Goal: Find specific page/section: Find specific page/section

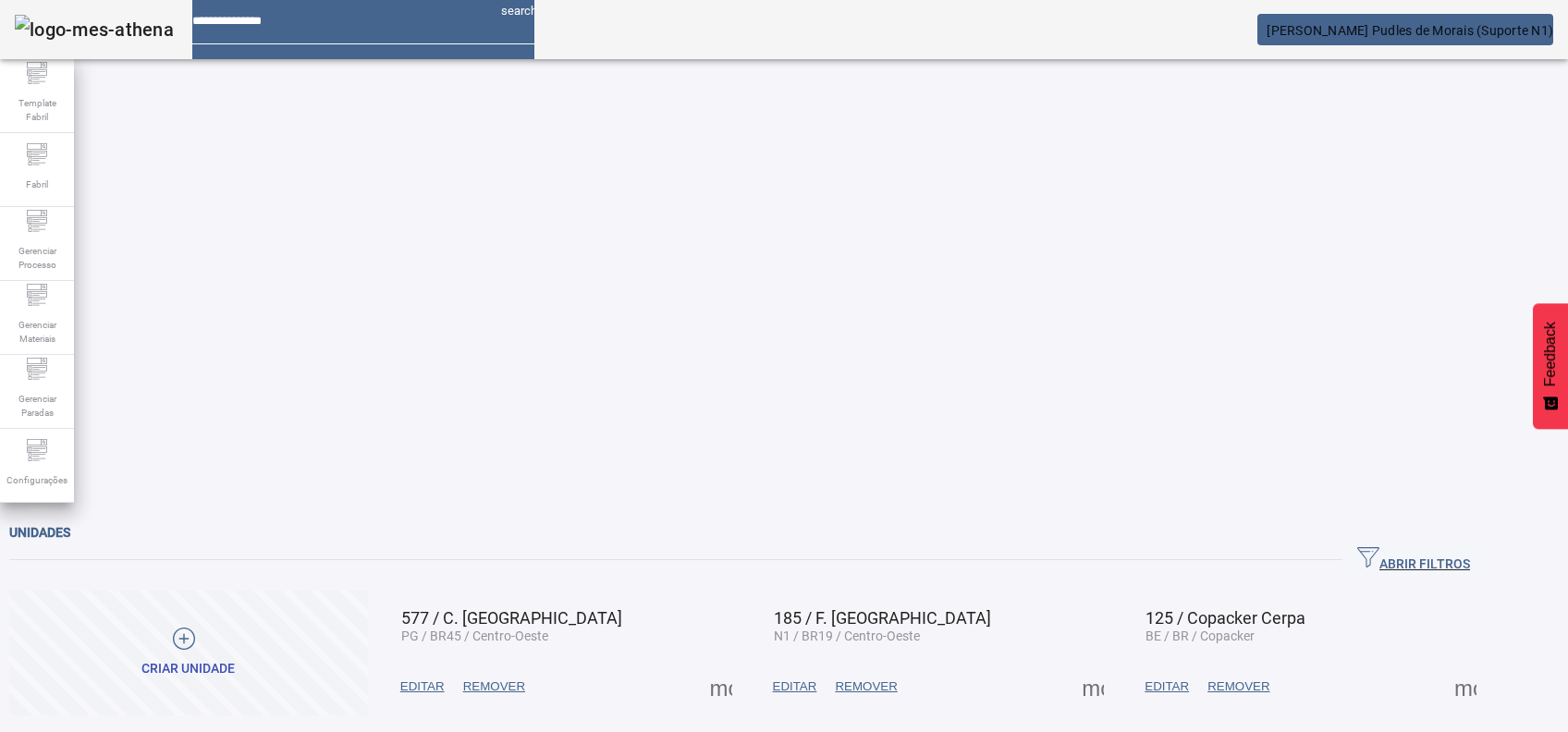
drag, startPoint x: 1482, startPoint y: 112, endPoint x: 940, endPoint y: 164, distance: 544.5
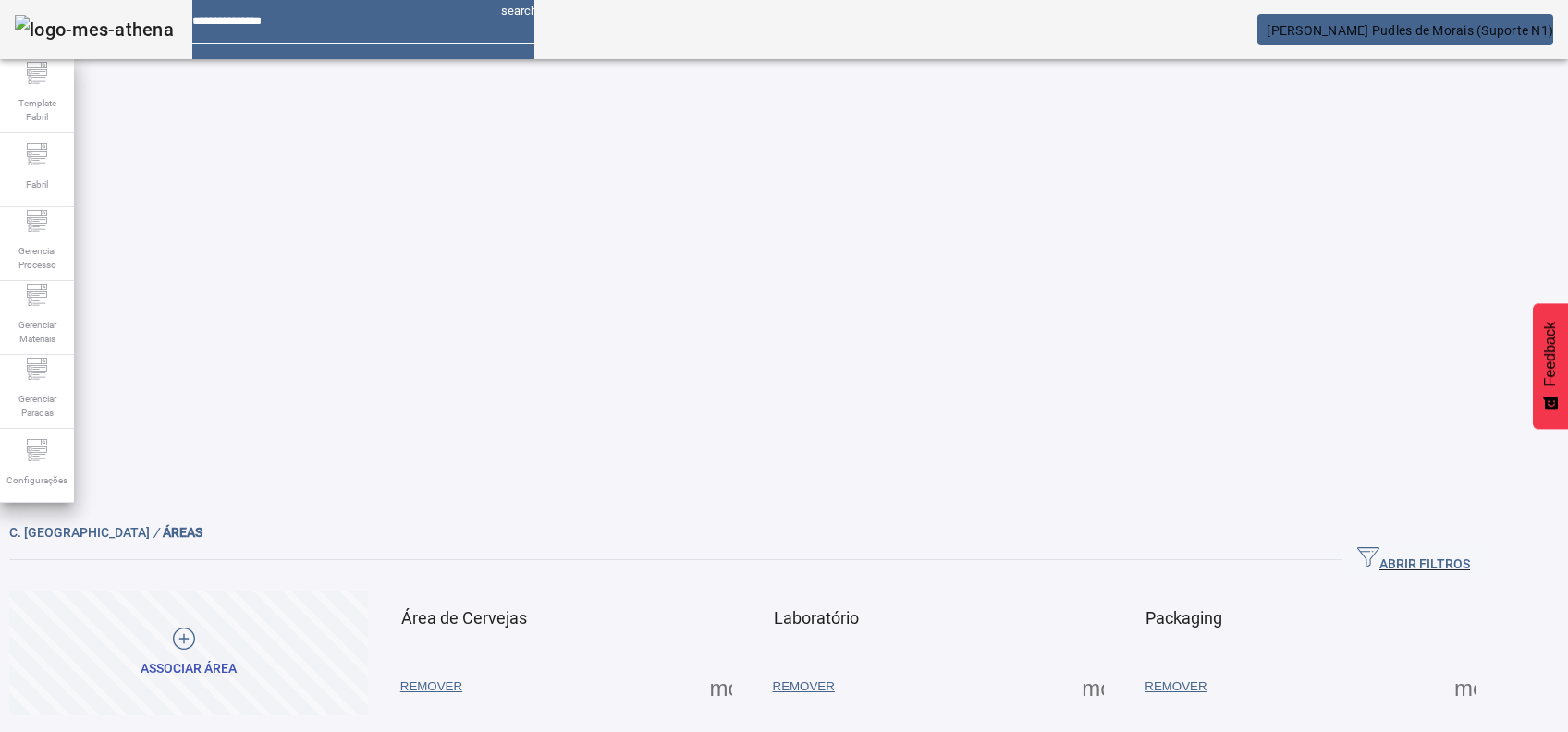
click at [743, 664] on span at bounding box center [721, 687] width 44 height 44
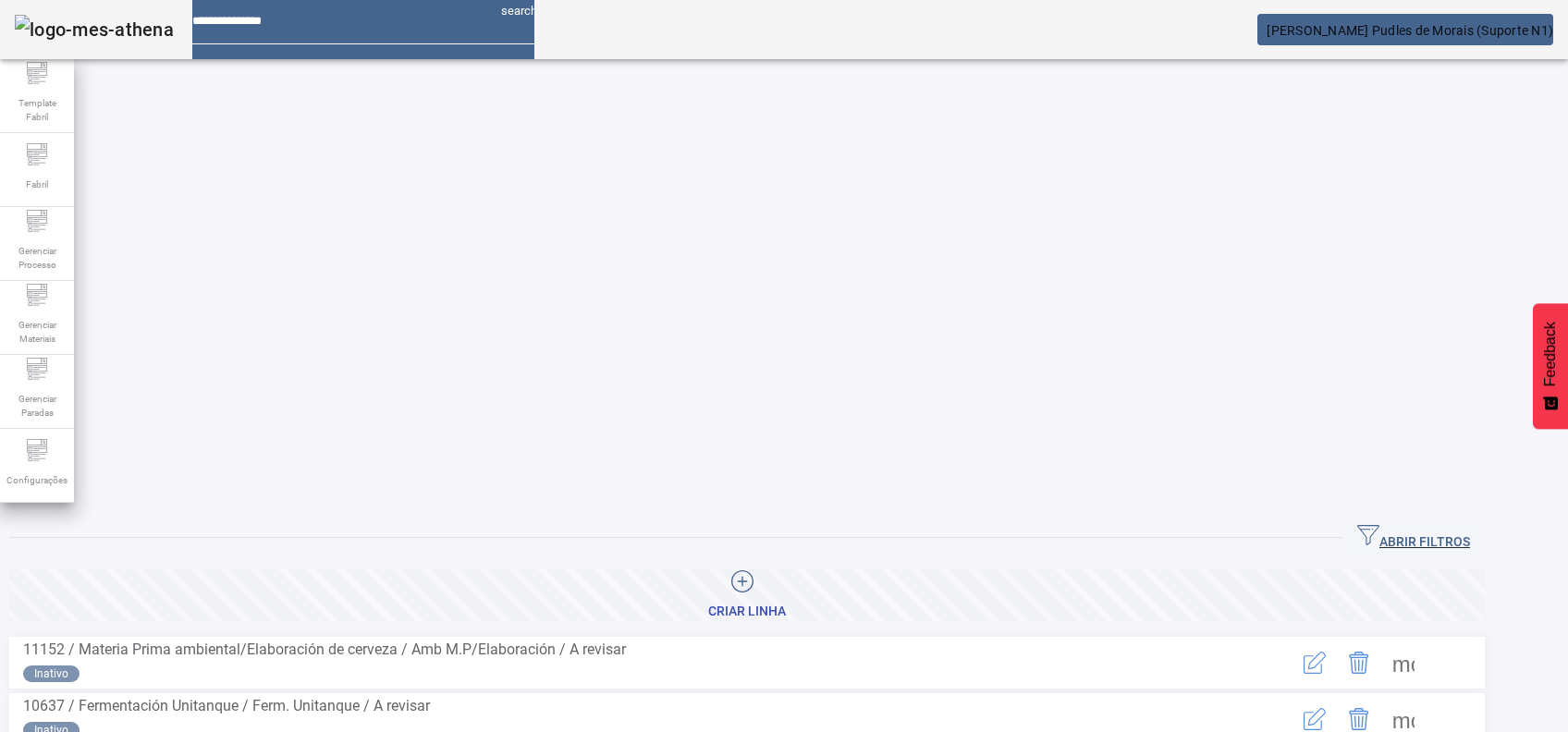
click at [1471, 524] on span "ABRIR FILTROS" at bounding box center [1414, 537] width 113 height 28
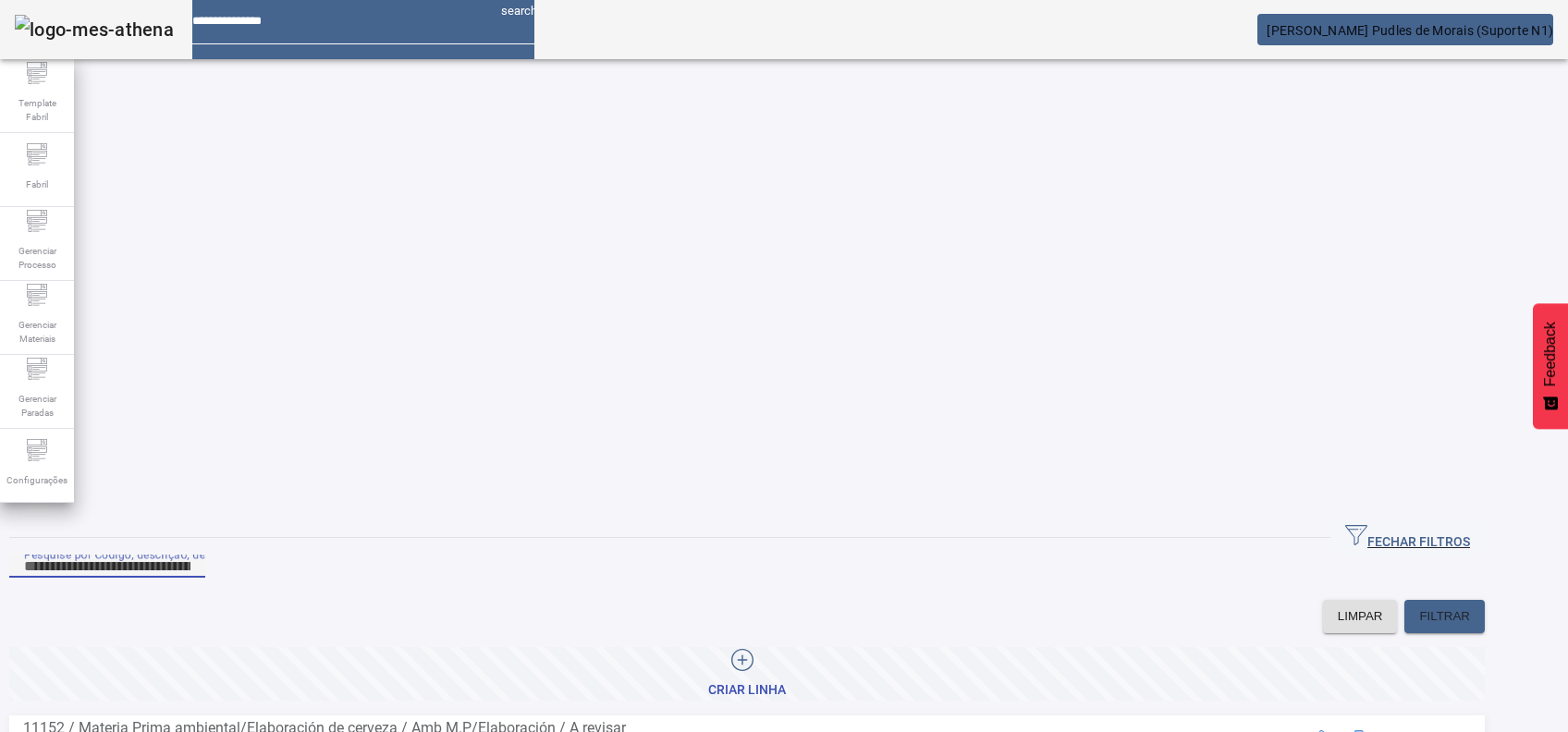
click at [190, 556] on input "Pesquise por Código, descrição, descrição abreviada ou descrição SAP" at bounding box center [107, 566] width 166 height 22
type input "*"
drag, startPoint x: 1528, startPoint y: 197, endPoint x: 1530, endPoint y: 206, distance: 9.2
click at [1485, 600] on div "LIMPAR FILTRAR" at bounding box center [747, 616] width 1475 height 33
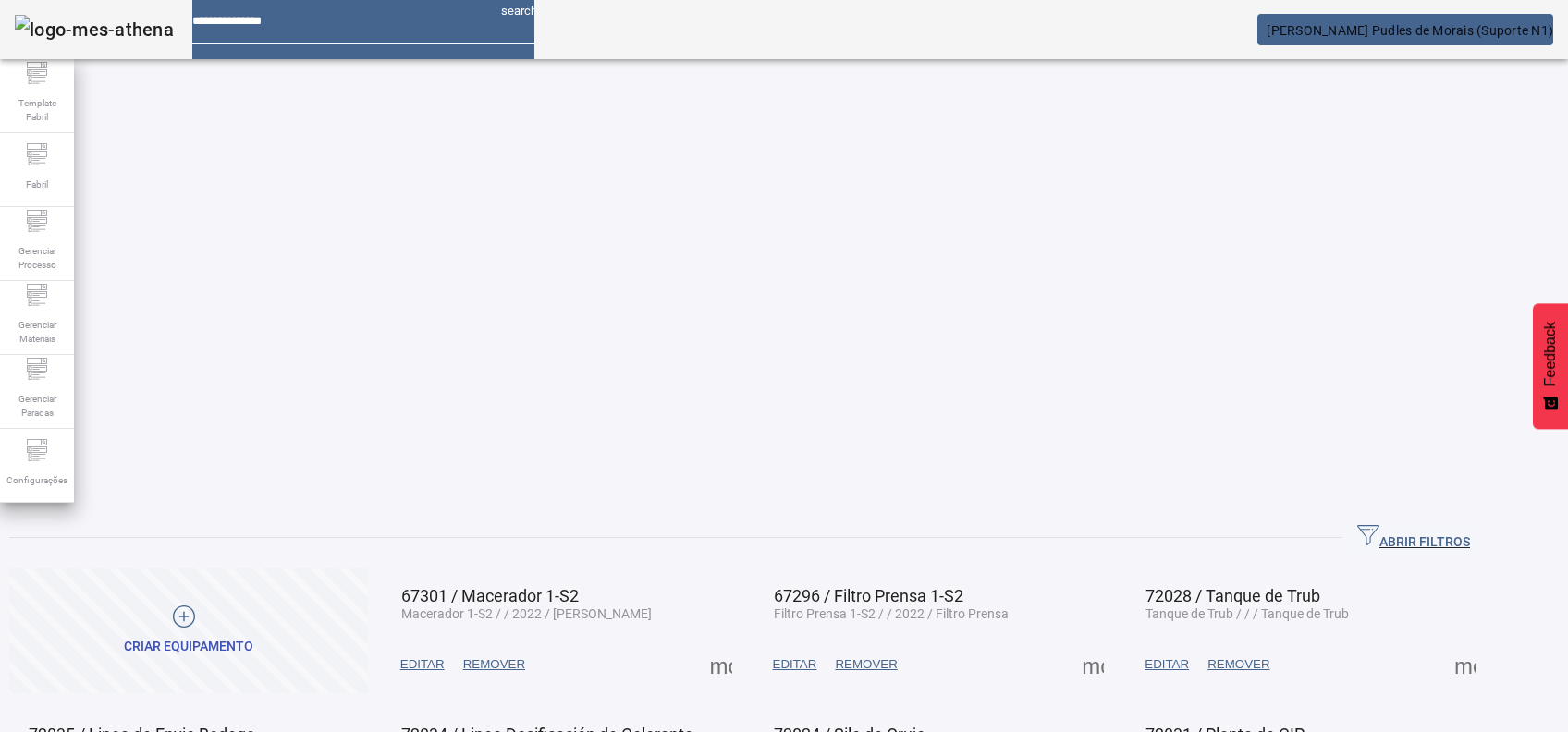
click at [743, 642] on span at bounding box center [721, 664] width 44 height 44
click at [783, 731] on div at bounding box center [784, 732] width 1568 height 0
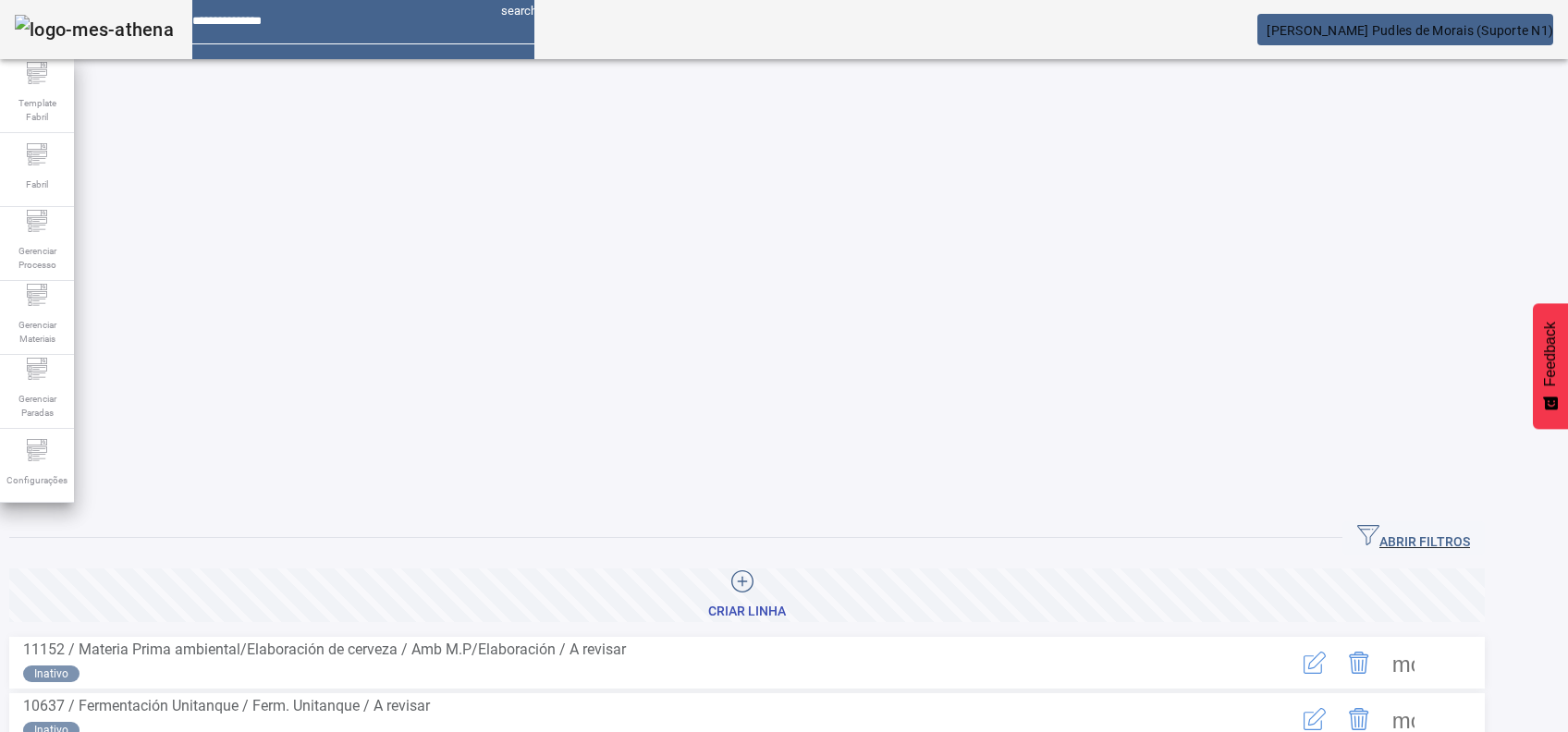
click at [1426, 697] on span at bounding box center [1404, 719] width 44 height 44
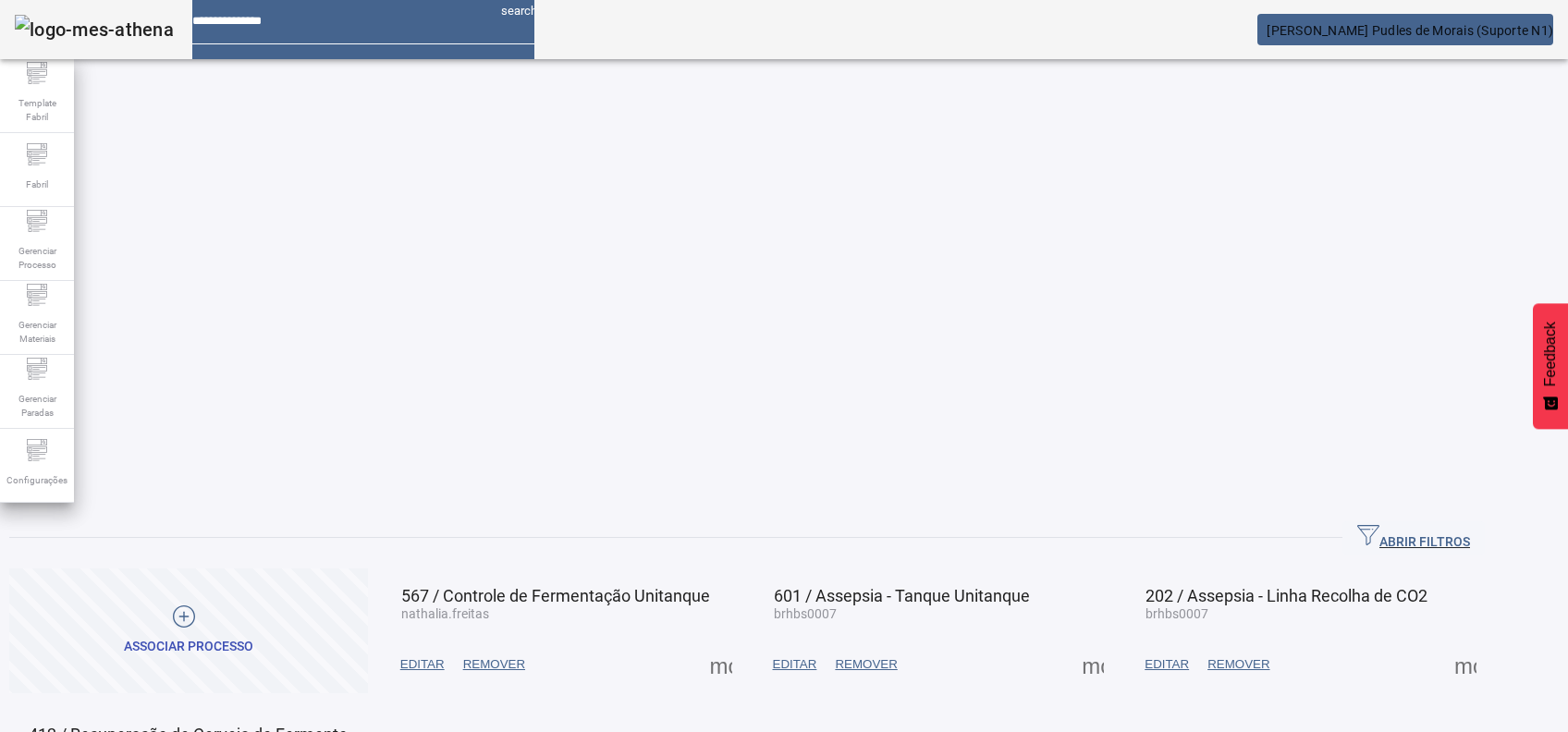
click at [743, 642] on span at bounding box center [721, 664] width 44 height 44
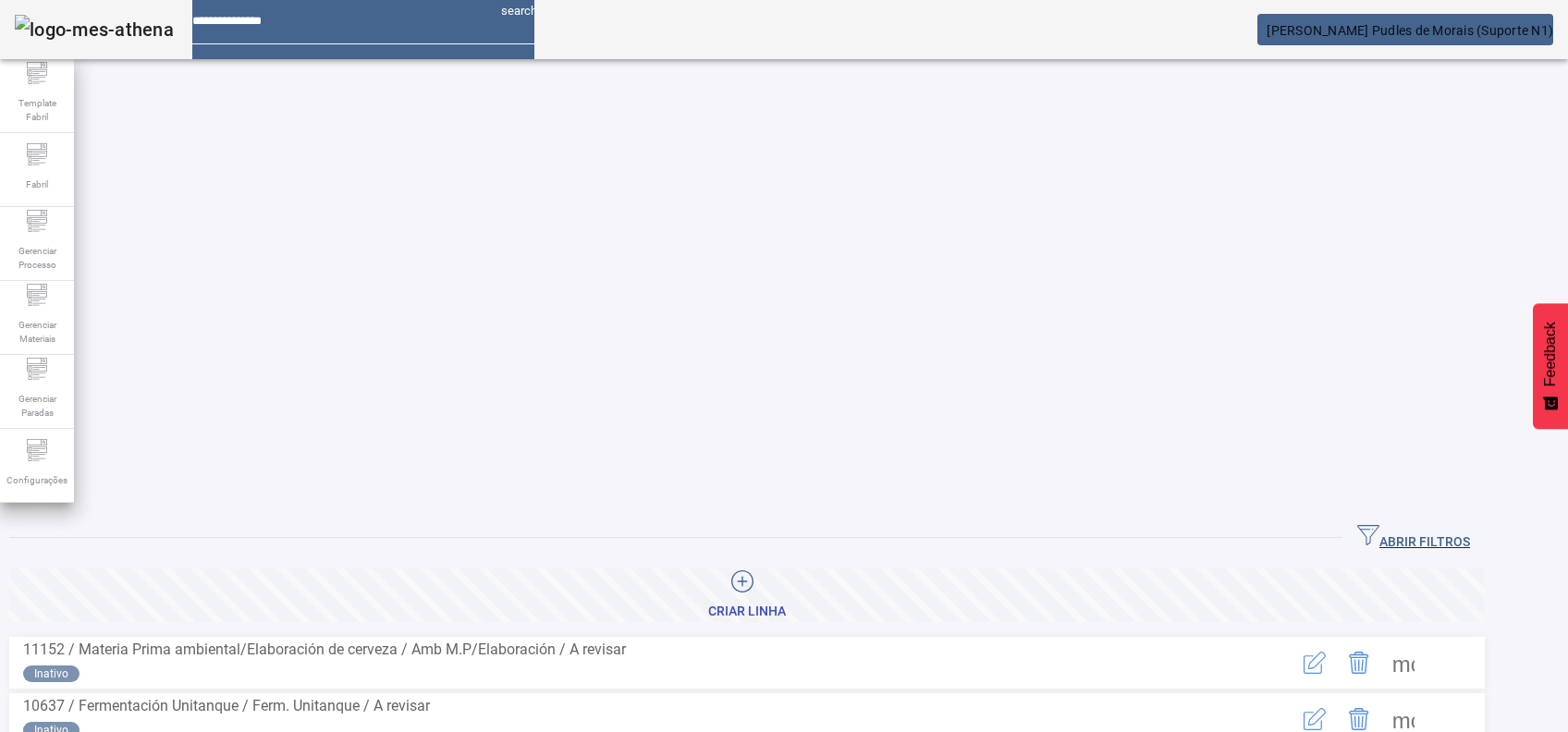
click at [1380, 524] on icon "button" at bounding box center [1368, 534] width 22 height 22
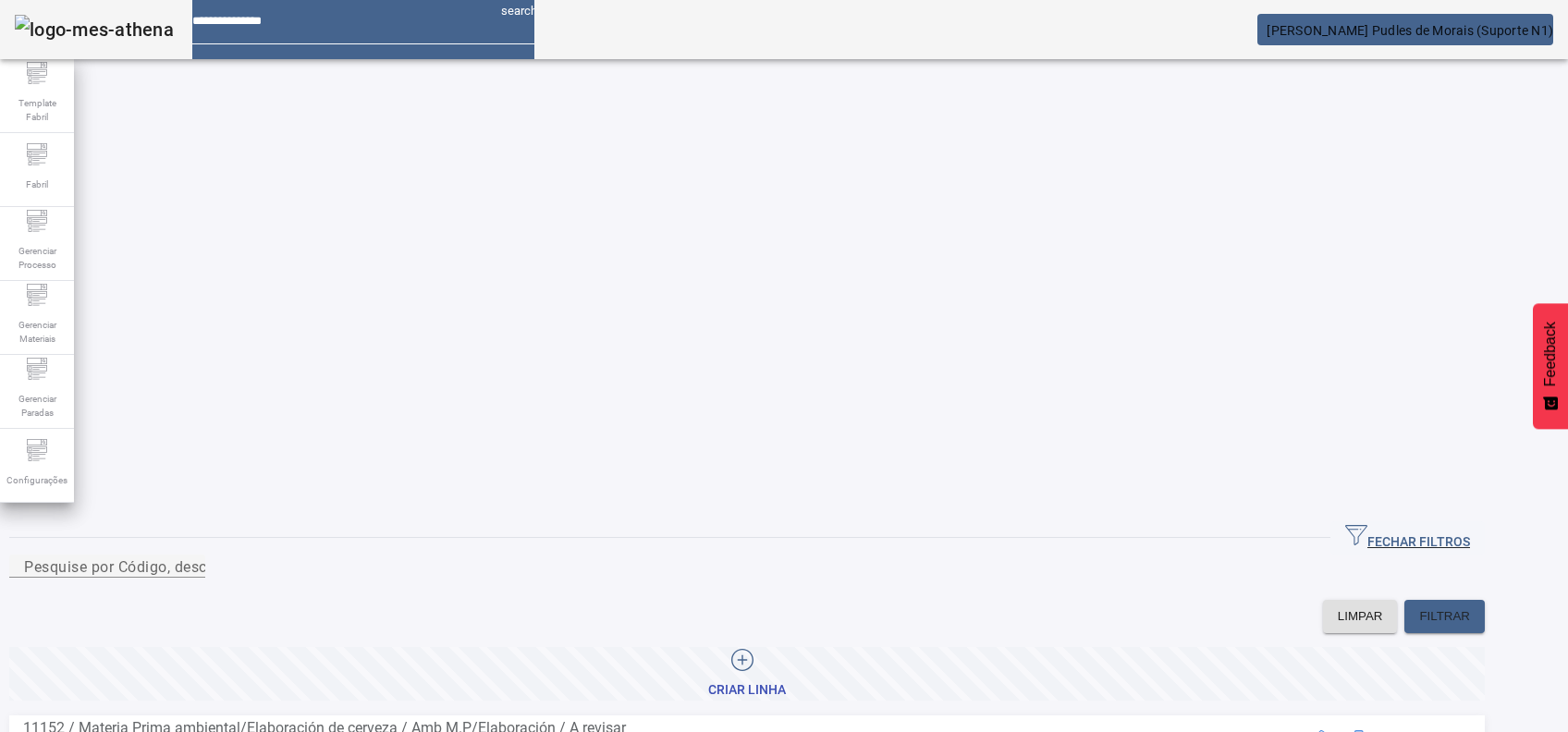
click at [206, 578] on div at bounding box center [107, 588] width 196 height 22
click at [190, 556] on input "*" at bounding box center [107, 566] width 166 height 22
type input "*"
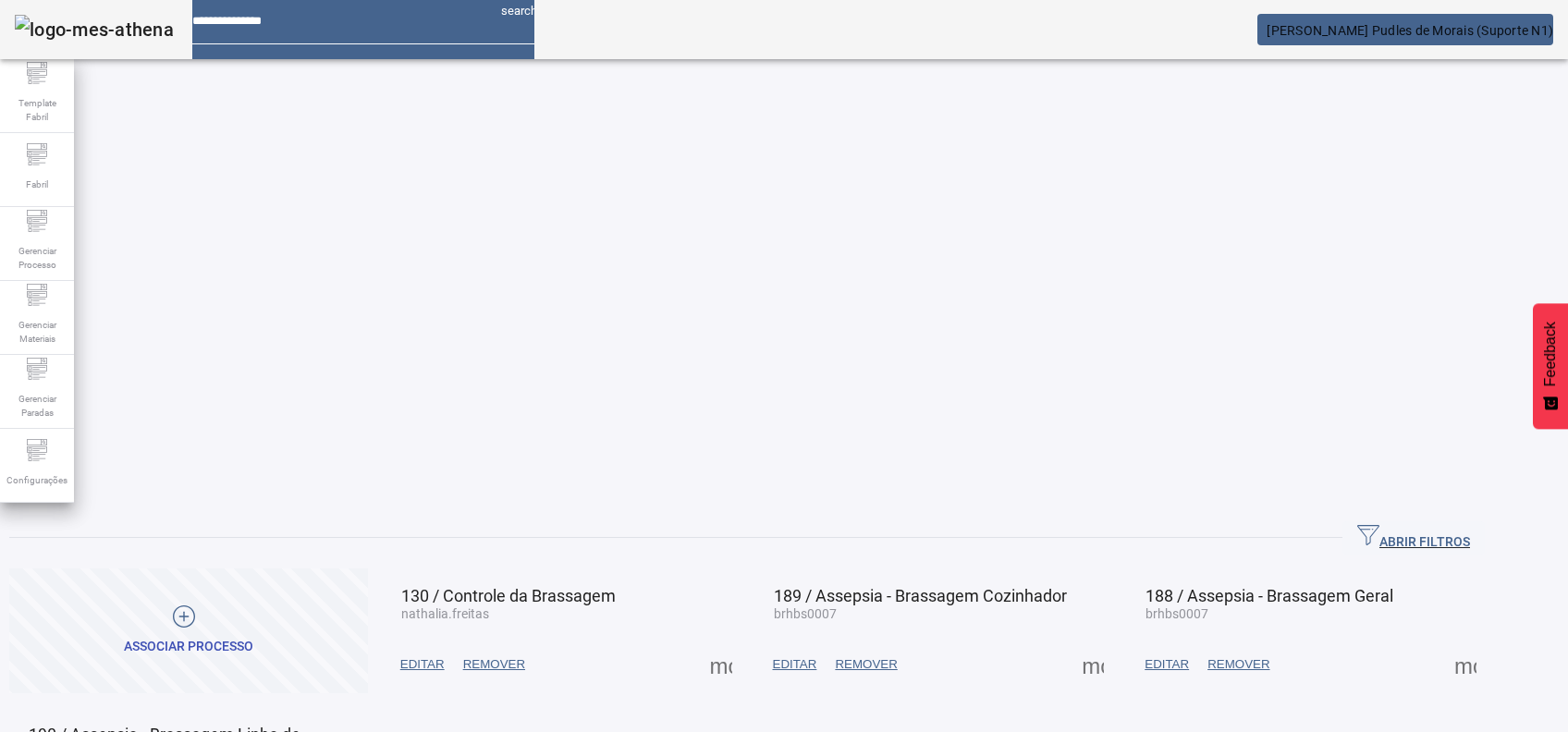
click at [743, 642] on span at bounding box center [721, 664] width 44 height 44
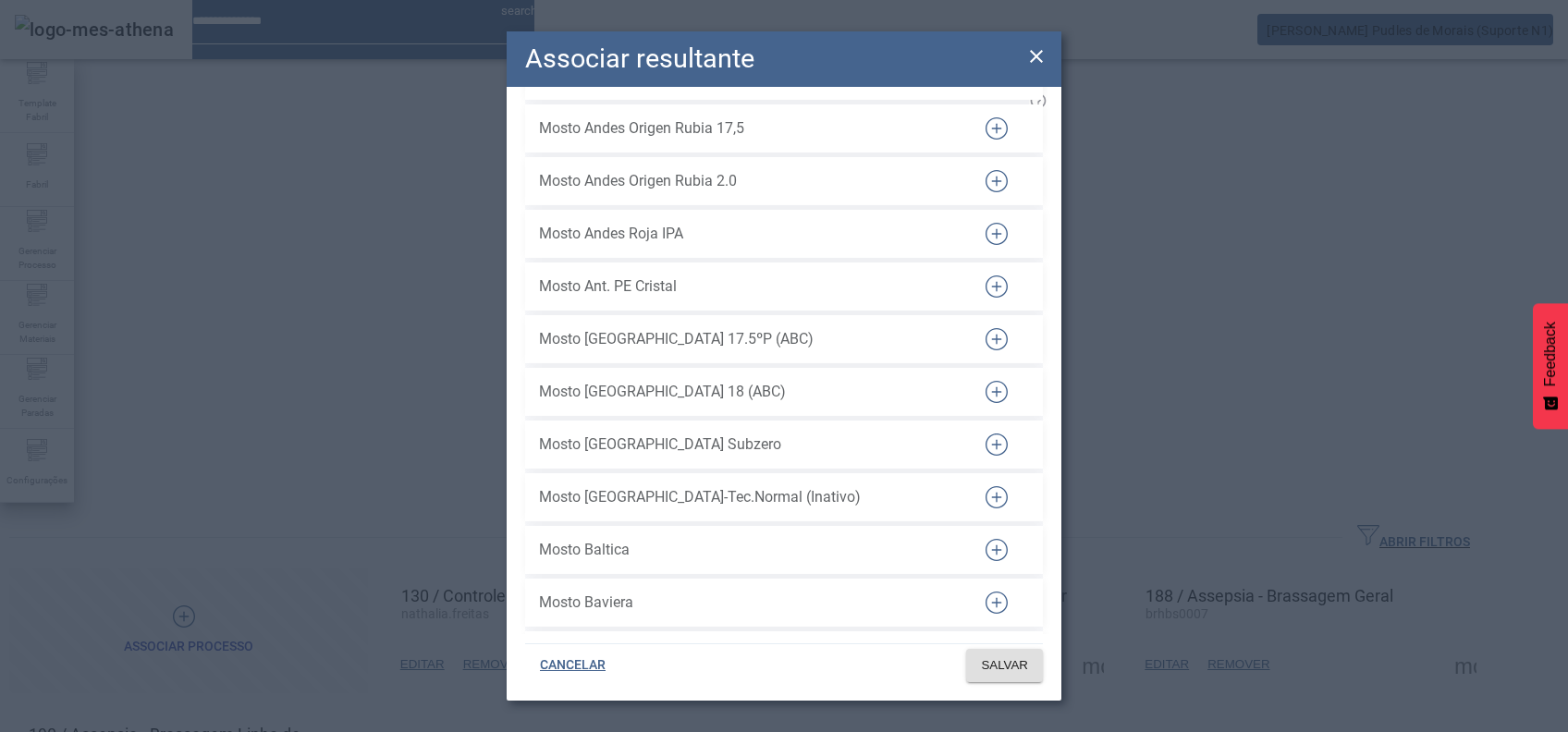
scroll to position [4992, 0]
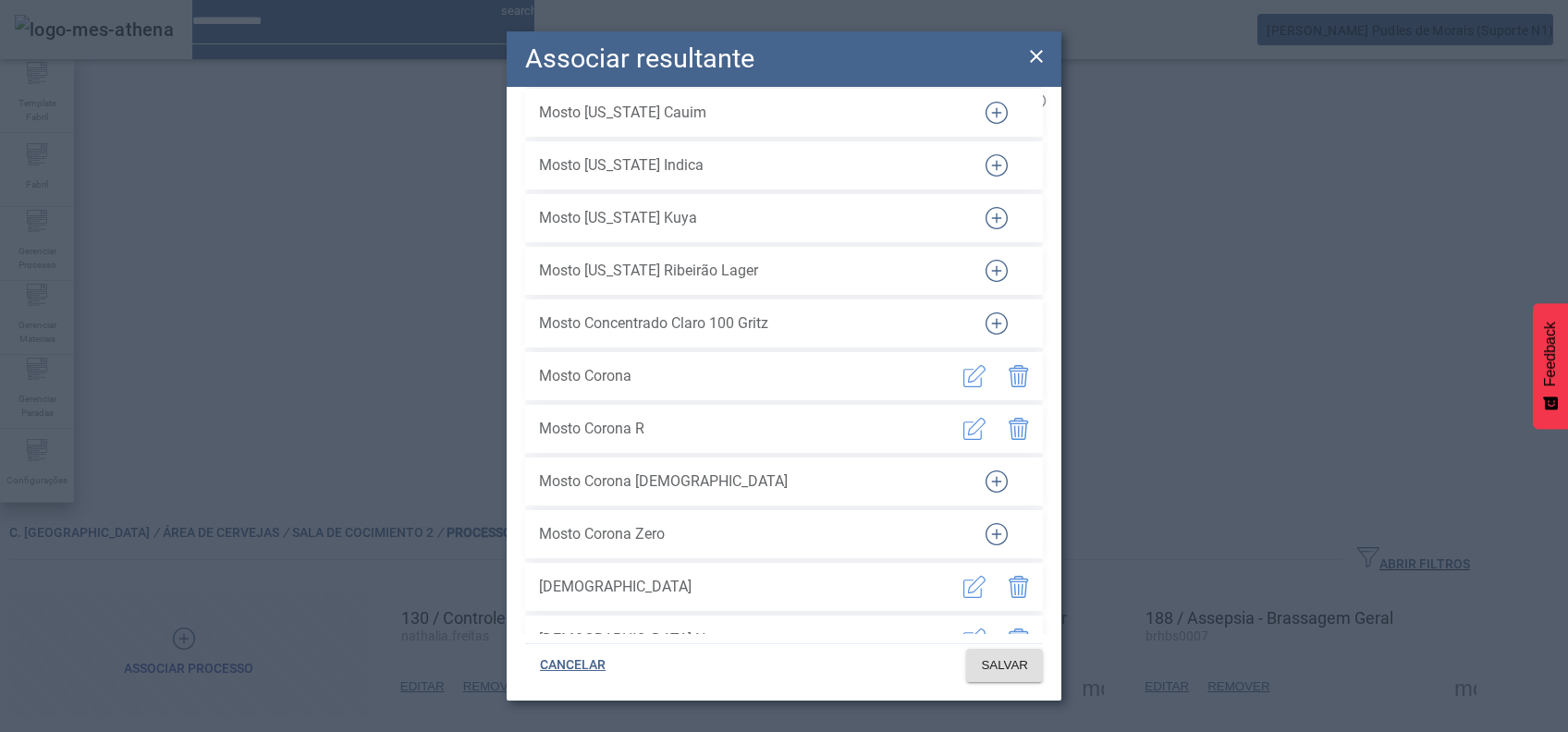
click at [963, 366] on icon "button" at bounding box center [974, 376] width 22 height 22
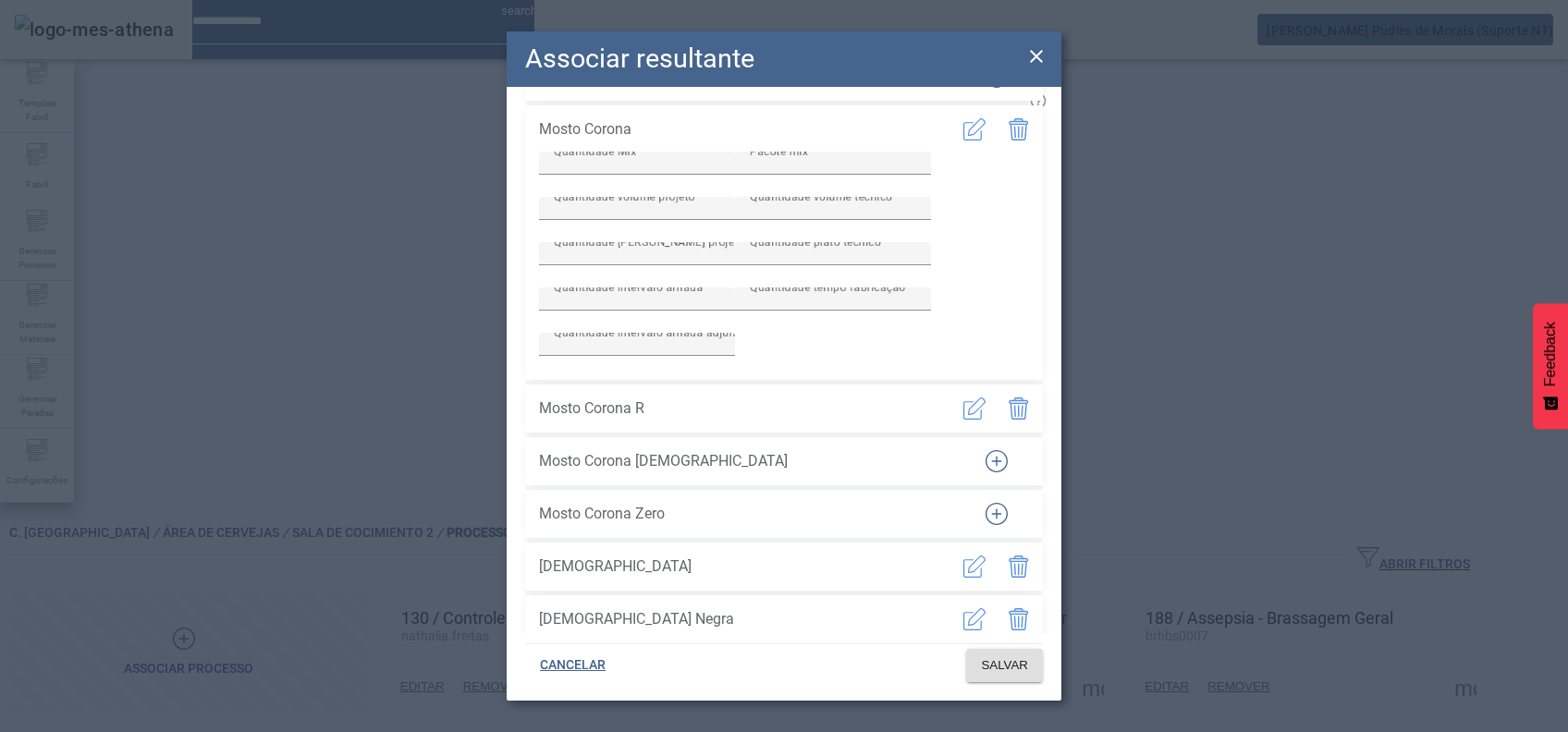
scroll to position [5288, 0]
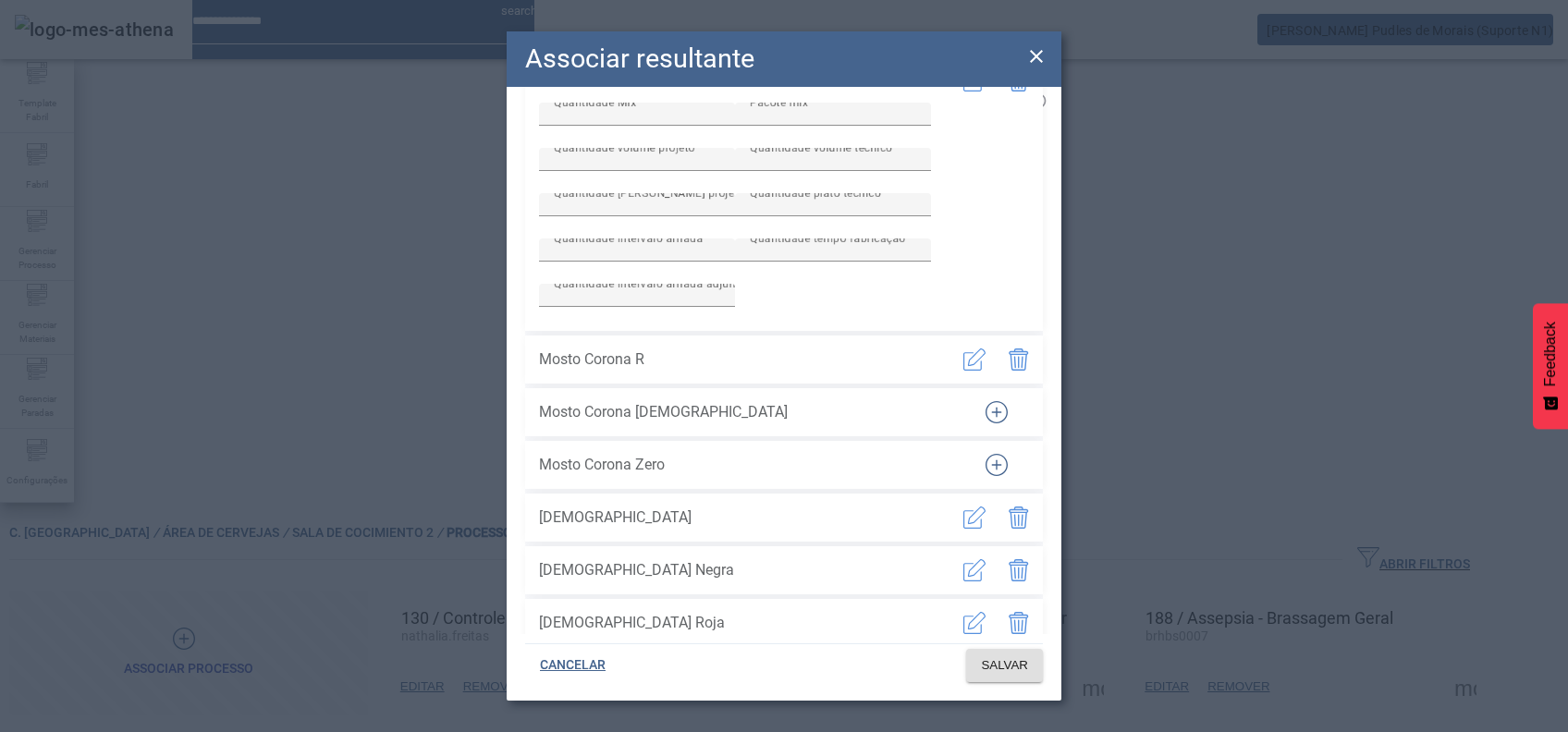
click at [952, 382] on button "button" at bounding box center [975, 360] width 44 height 44
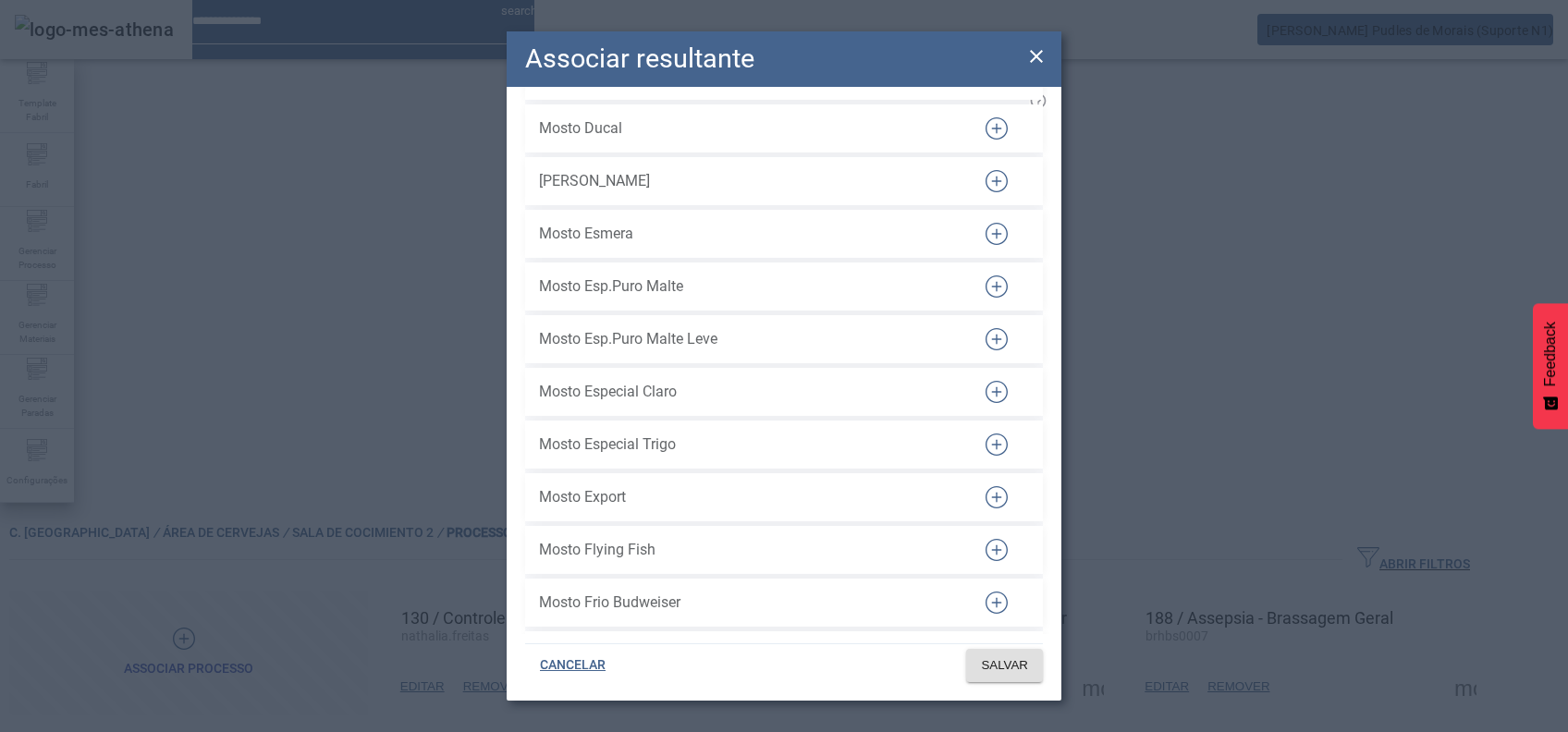
scroll to position [6257, 0]
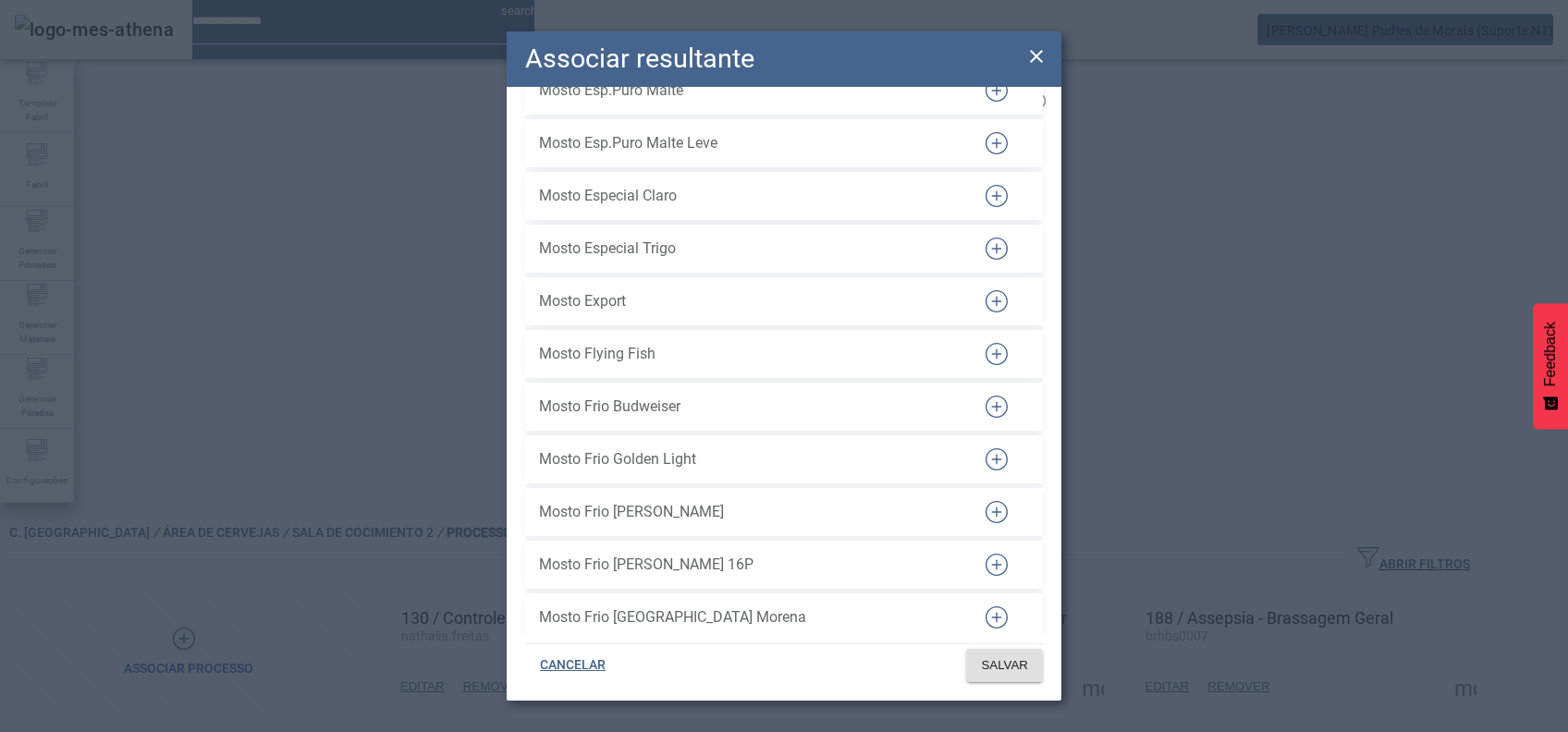
click at [1039, 52] on icon at bounding box center [1036, 56] width 22 height 22
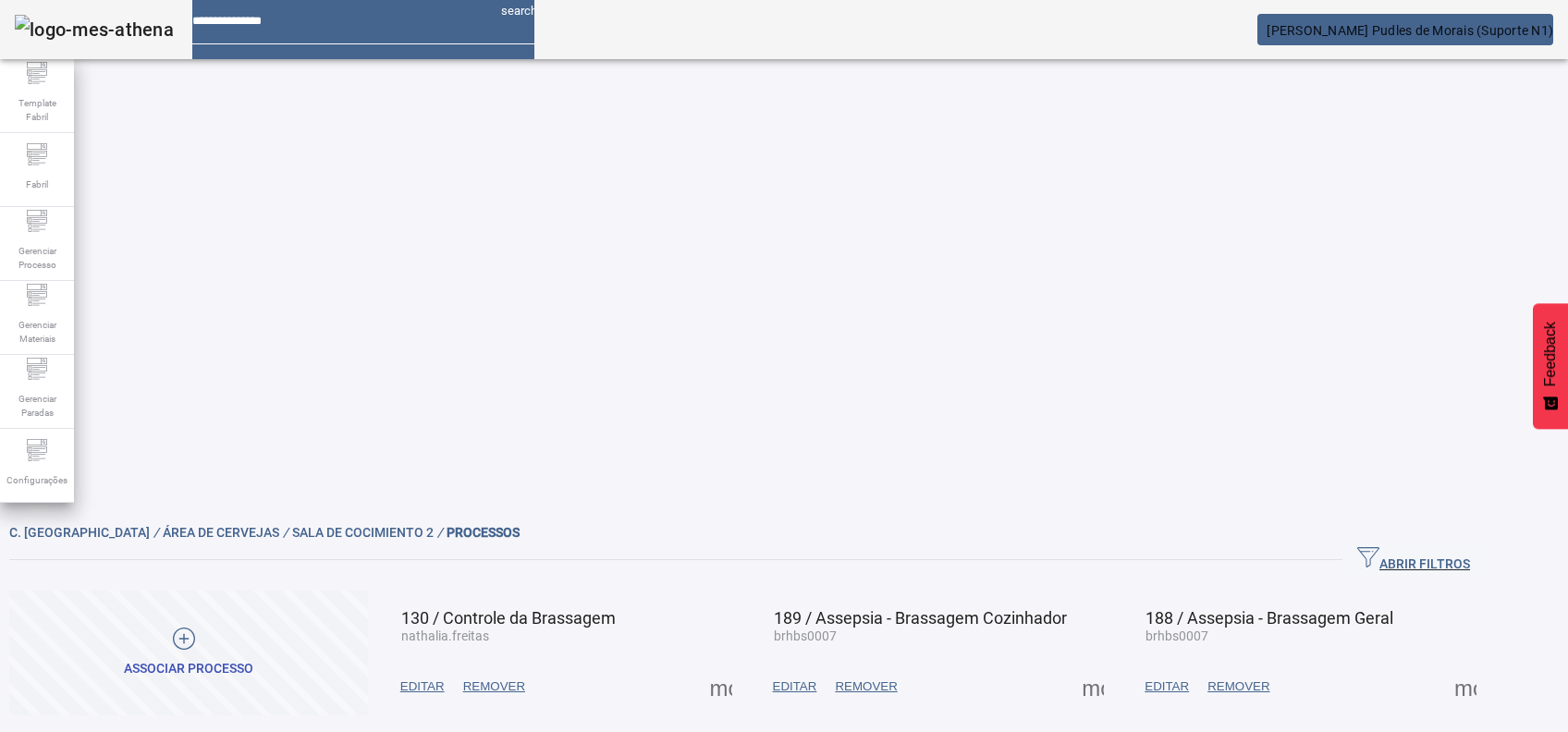
click at [1114, 543] on div "ABRIR FILTROS" at bounding box center [747, 559] width 1475 height 33
click at [743, 664] on span at bounding box center [721, 687] width 44 height 44
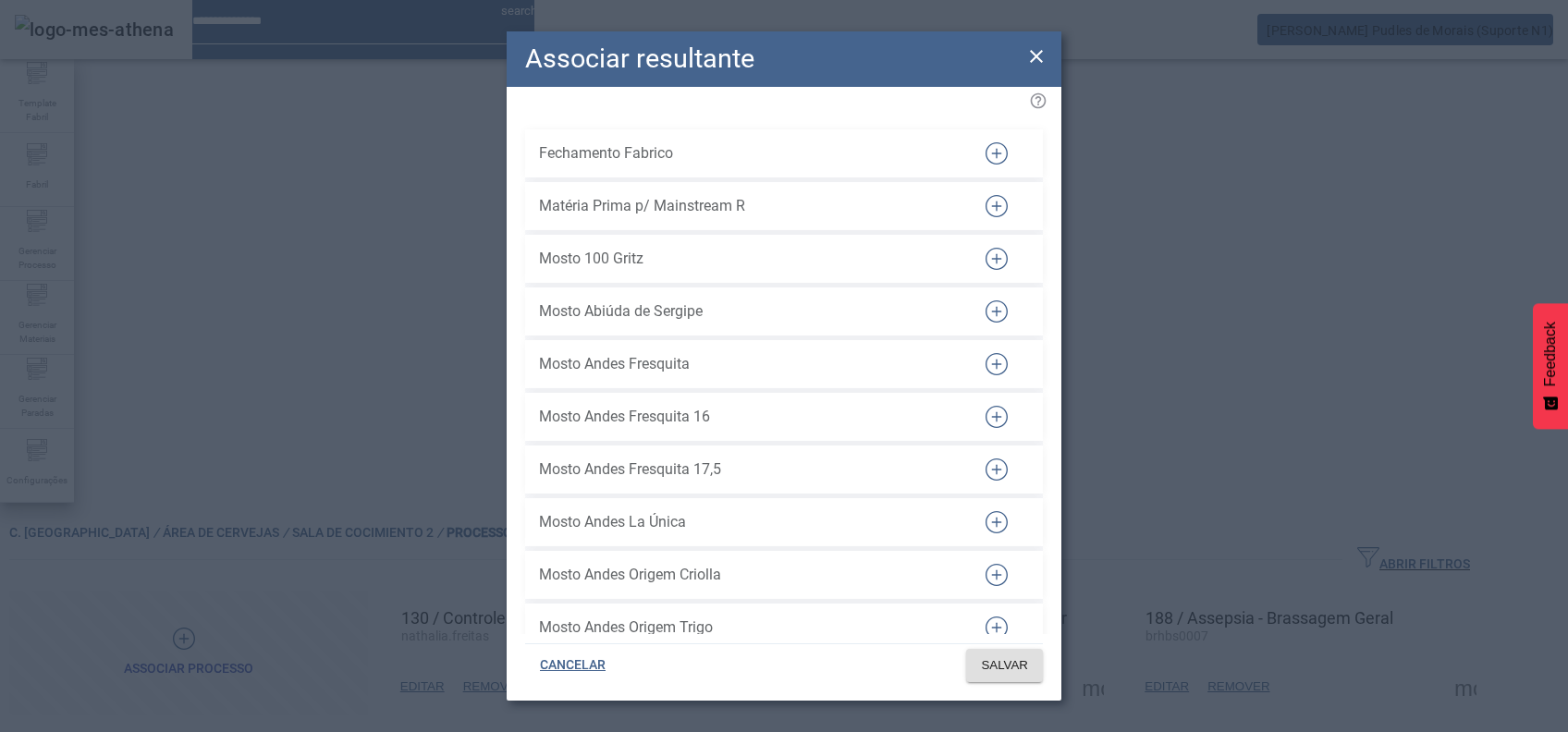
scroll to position [4992, 0]
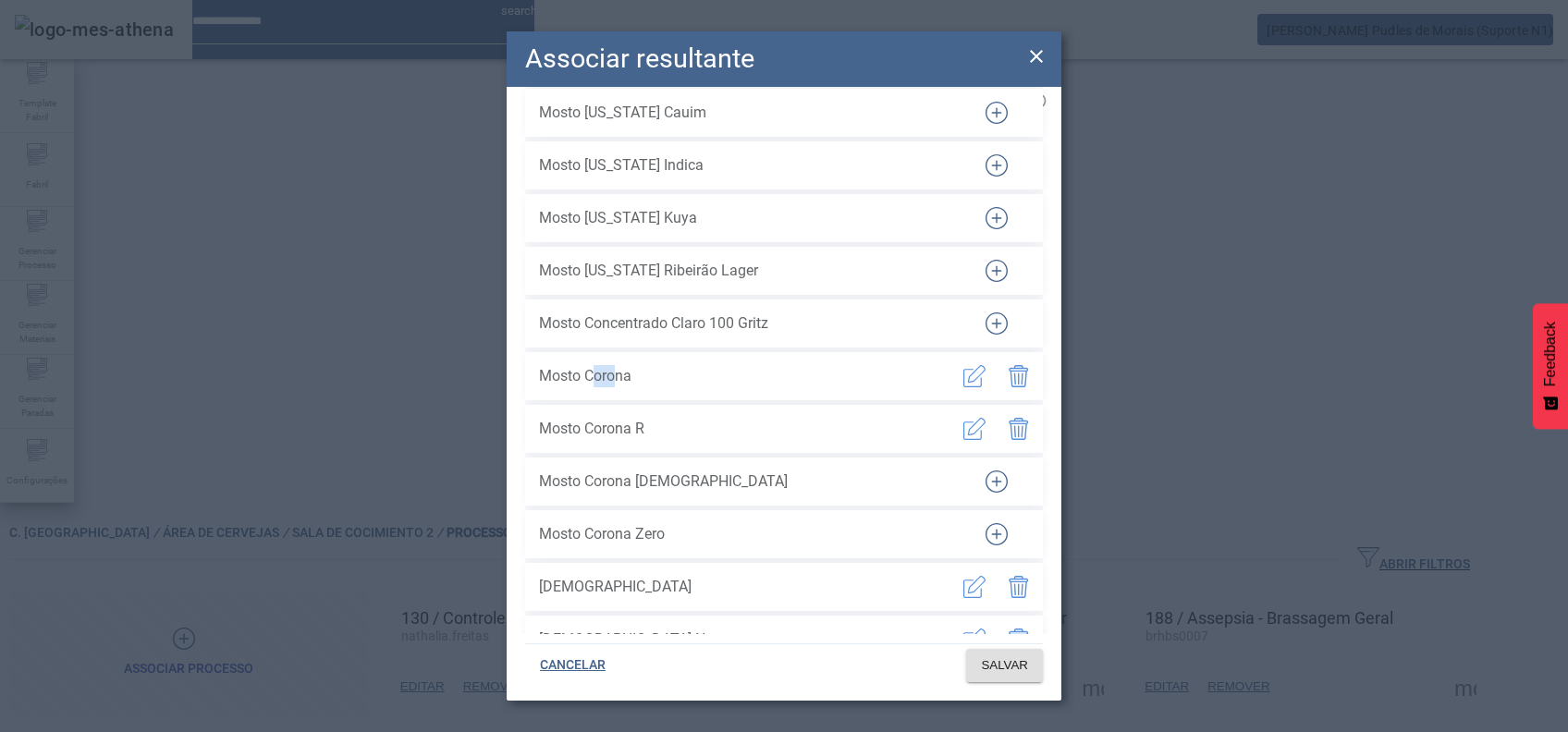
click at [1029, 61] on icon at bounding box center [1036, 56] width 22 height 22
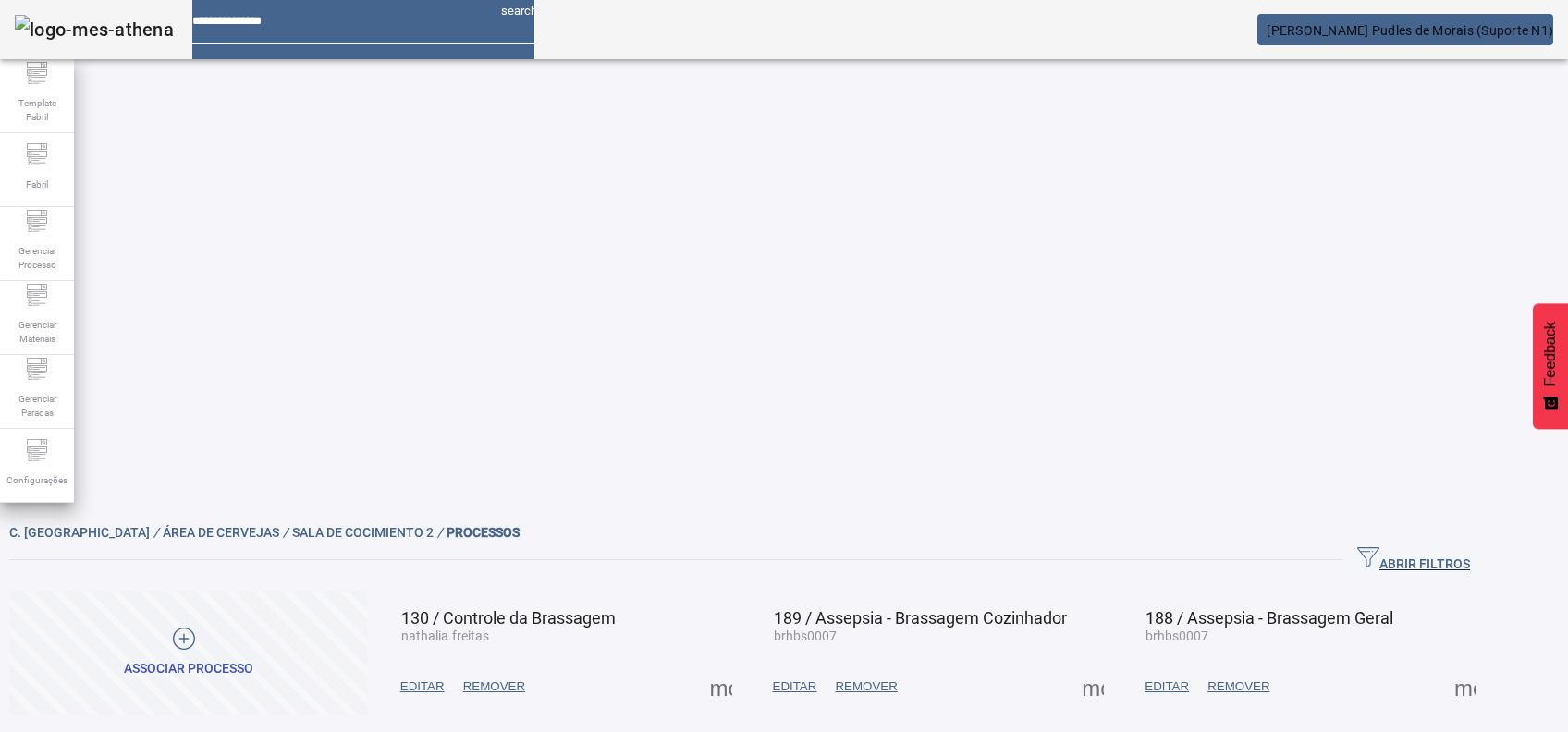
click at [743, 664] on span at bounding box center [721, 687] width 44 height 44
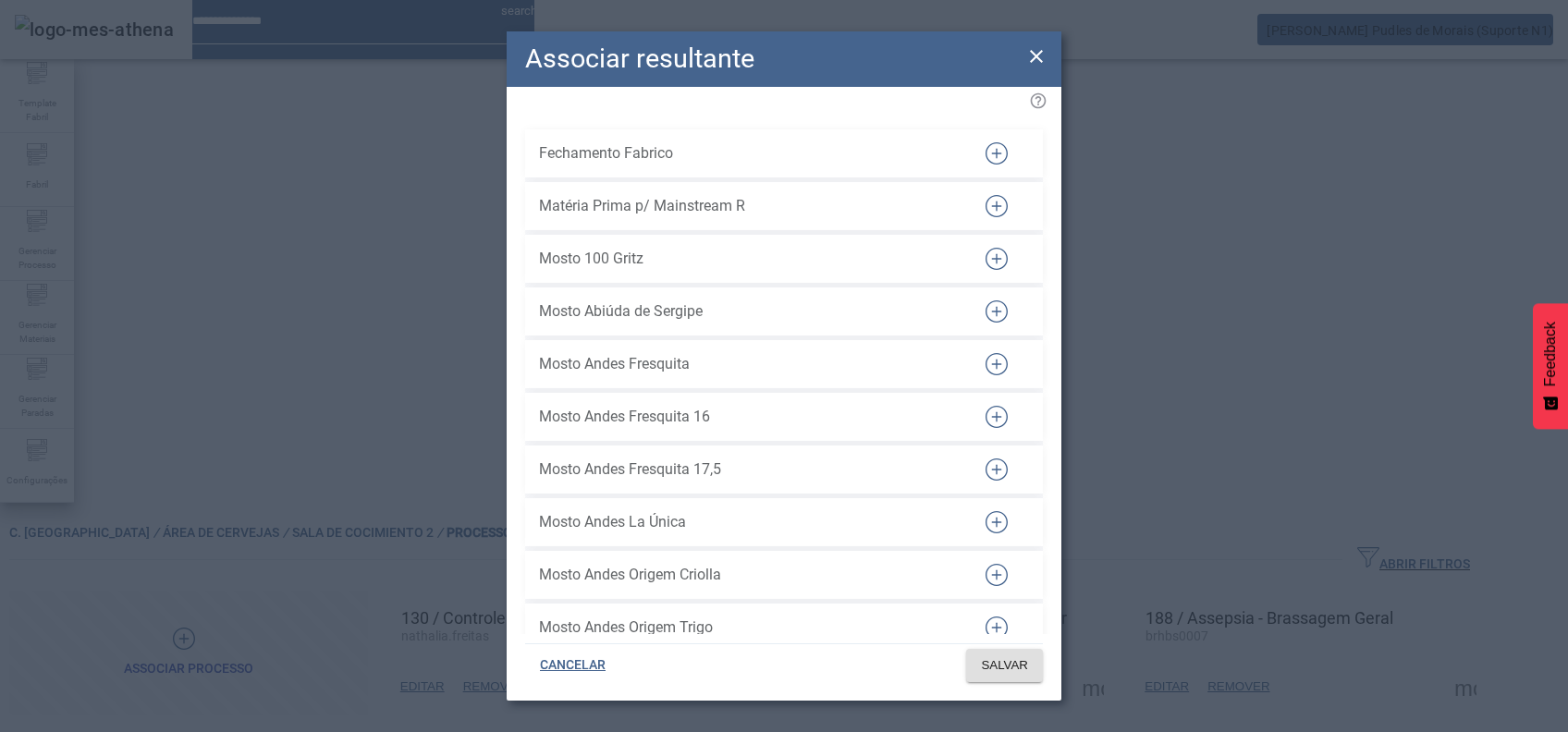
click at [1180, 254] on div "Associar resultante Fechamento Fabrico Matéria Prima p/ Mainstream R Mosto 100 …" at bounding box center [784, 366] width 1568 height 732
click at [1045, 55] on icon at bounding box center [1036, 56] width 22 height 22
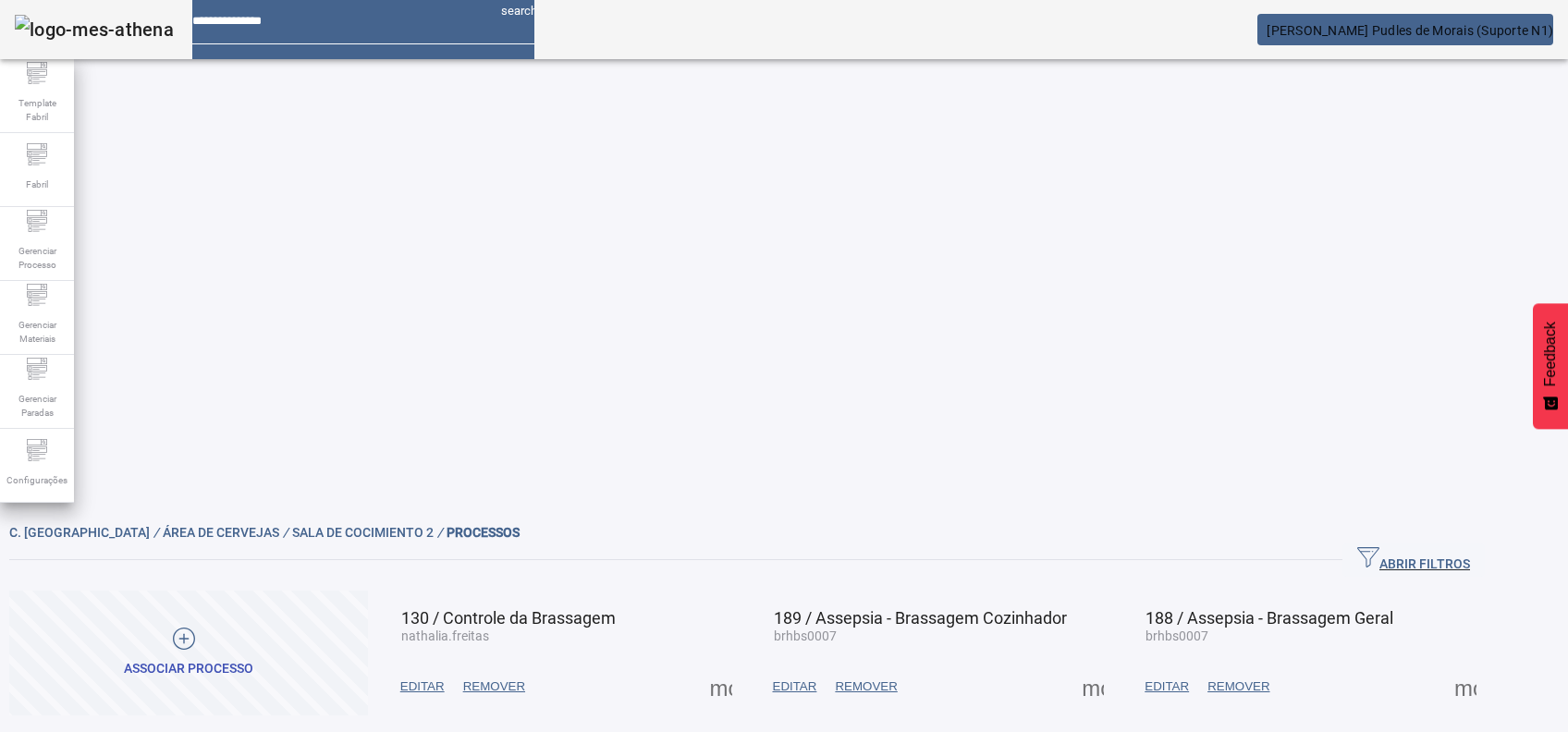
click at [743, 664] on span at bounding box center [721, 687] width 44 height 44
click at [771, 731] on div at bounding box center [784, 732] width 1568 height 0
click at [743, 664] on span at bounding box center [721, 687] width 44 height 44
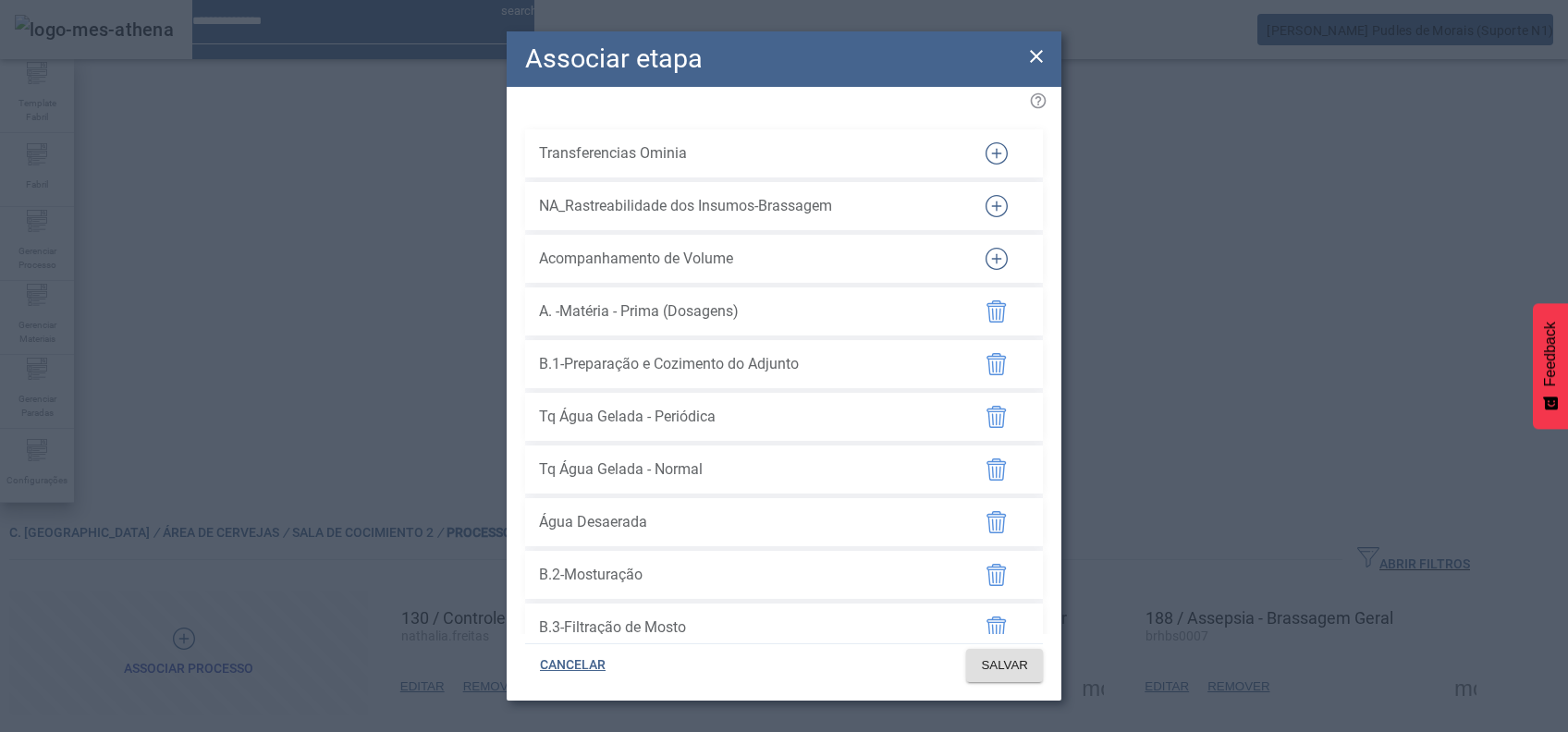
click at [1030, 58] on icon at bounding box center [1036, 56] width 22 height 22
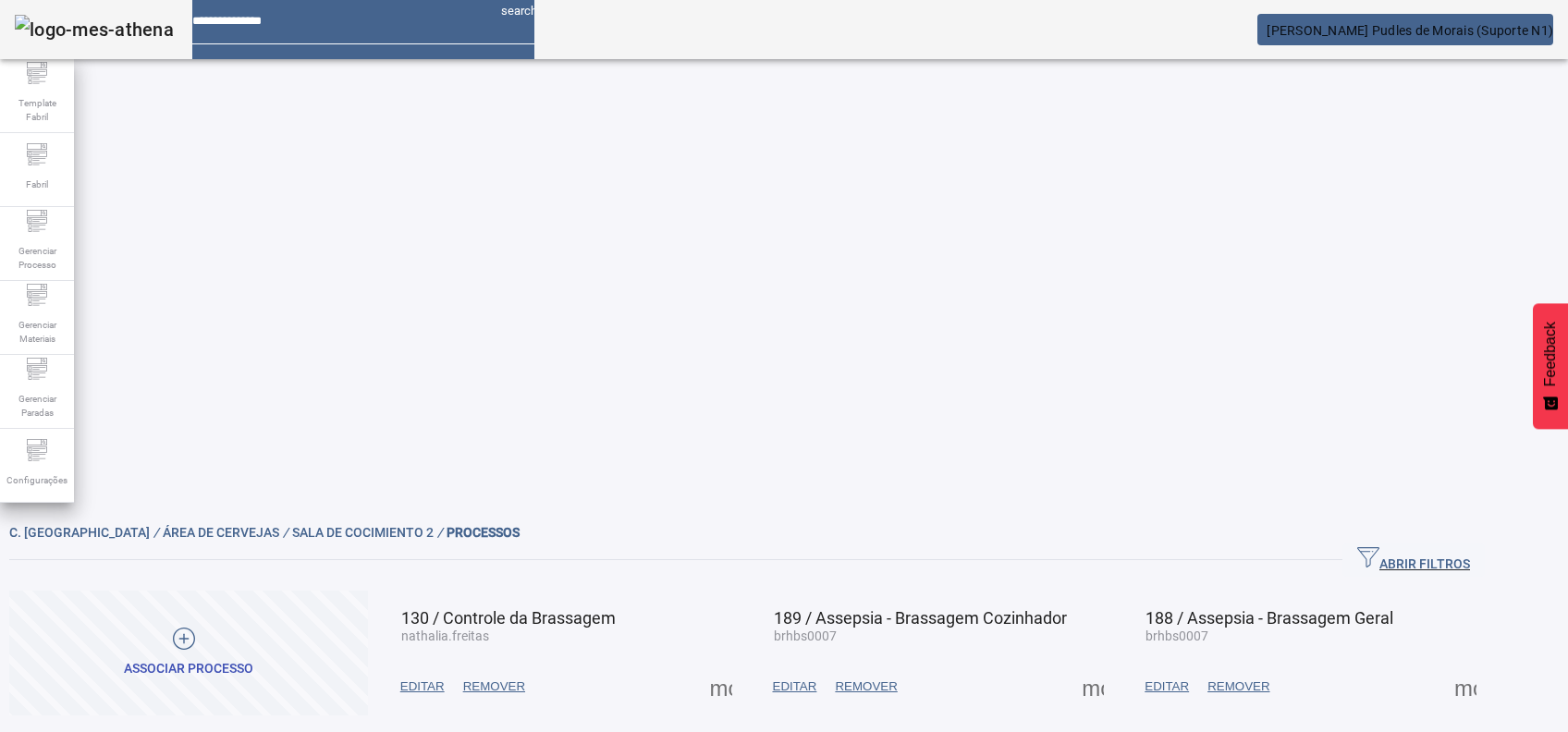
click at [743, 664] on span at bounding box center [721, 687] width 44 height 44
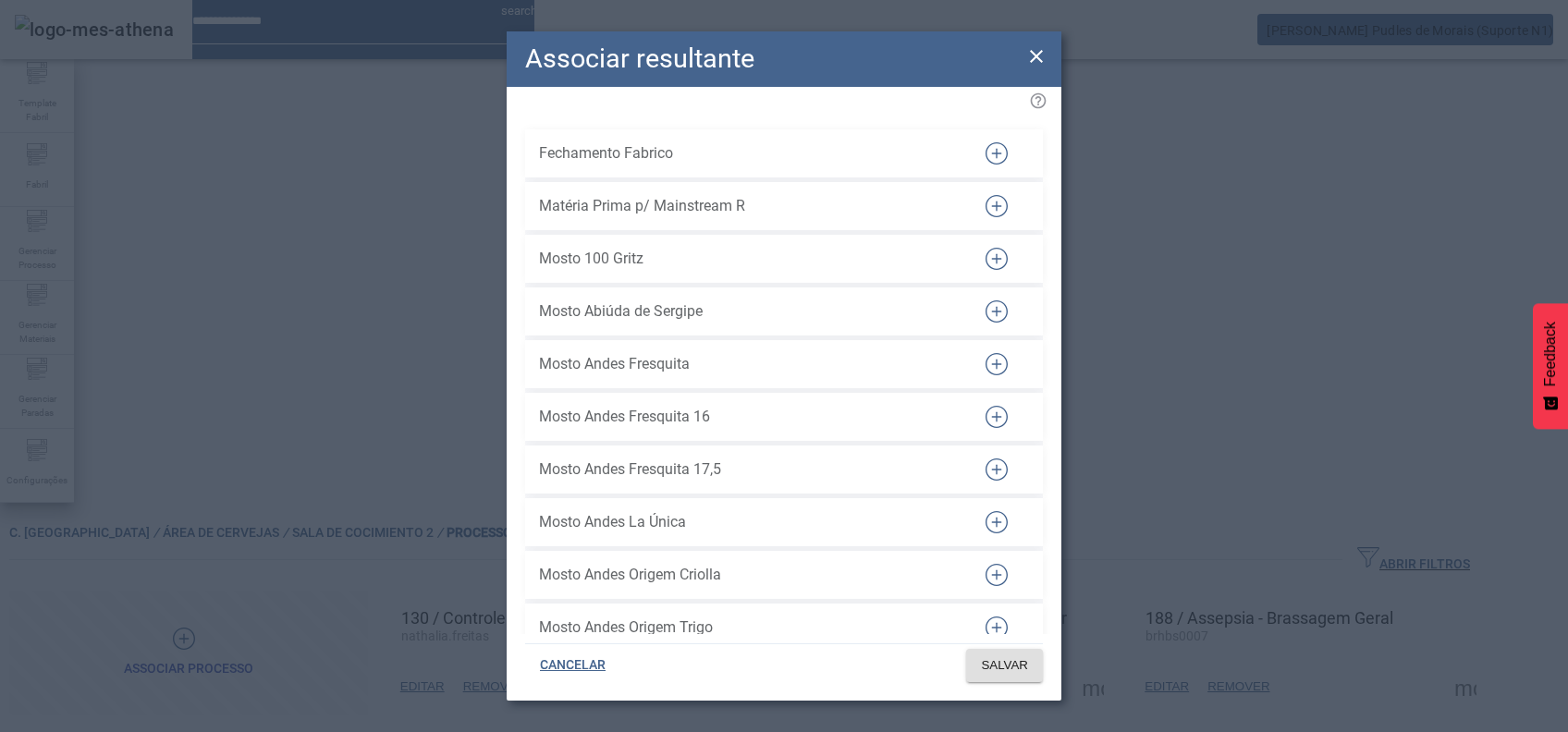
click at [1041, 59] on icon at bounding box center [1035, 56] width 13 height 13
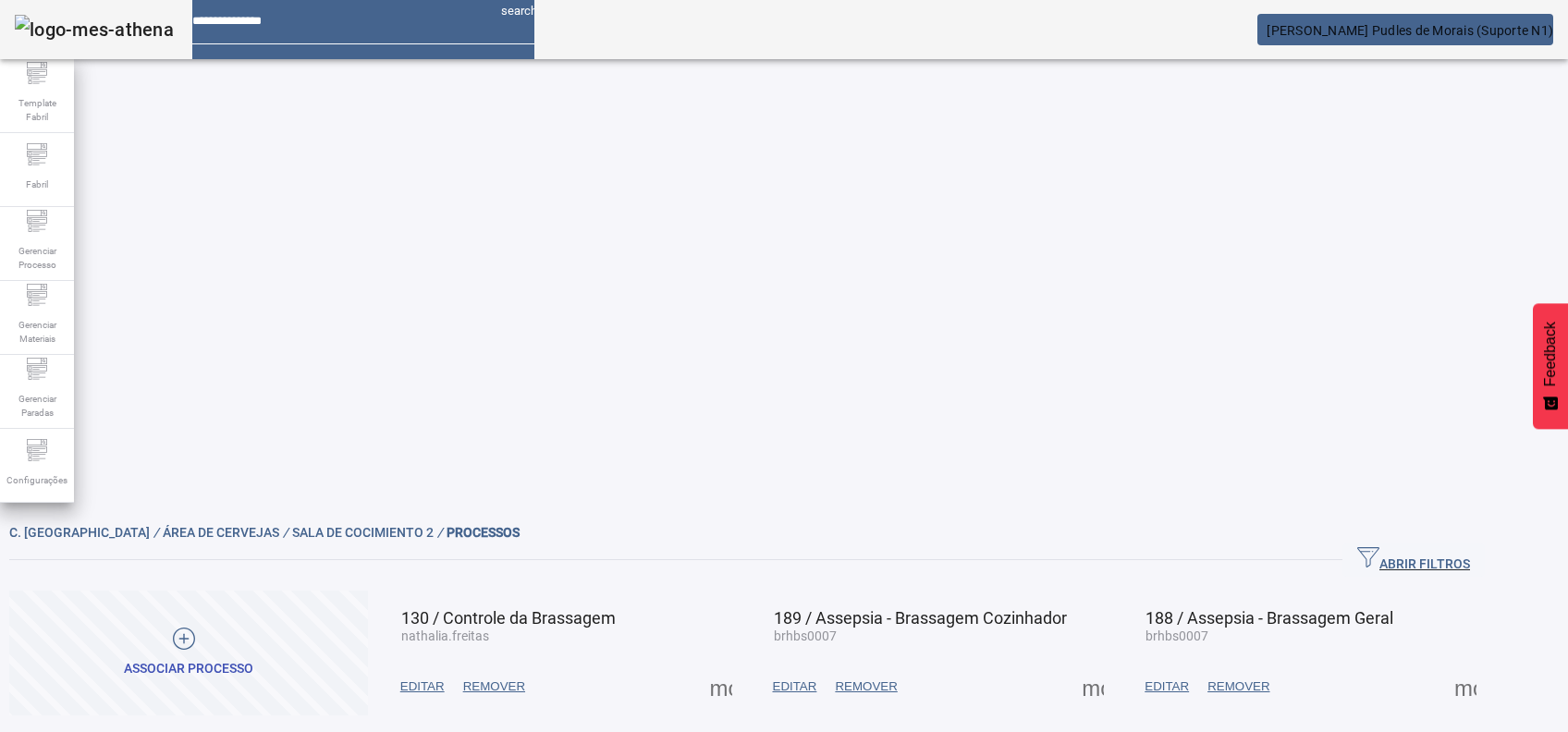
click at [743, 664] on span at bounding box center [721, 687] width 44 height 44
